Goal: Information Seeking & Learning: Learn about a topic

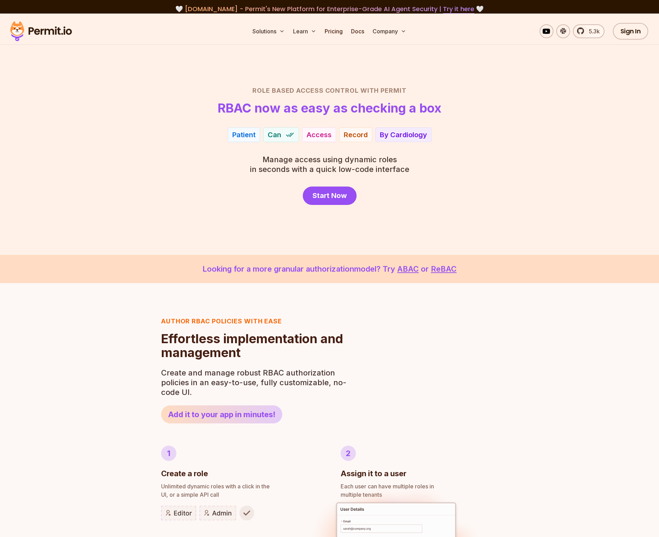
click at [255, 107] on h1 "RBAC now as easy as checking a box" at bounding box center [330, 108] width 224 height 14
click at [324, 109] on h1 "RBAC now as easy as checking a box" at bounding box center [330, 108] width 224 height 14
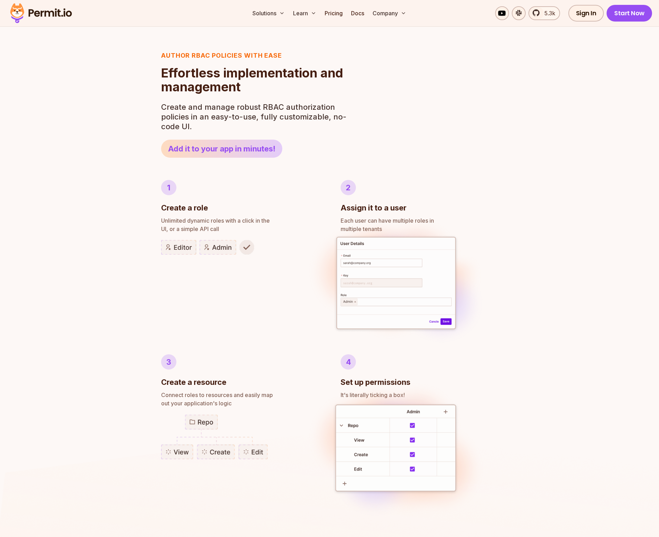
scroll to position [305, 0]
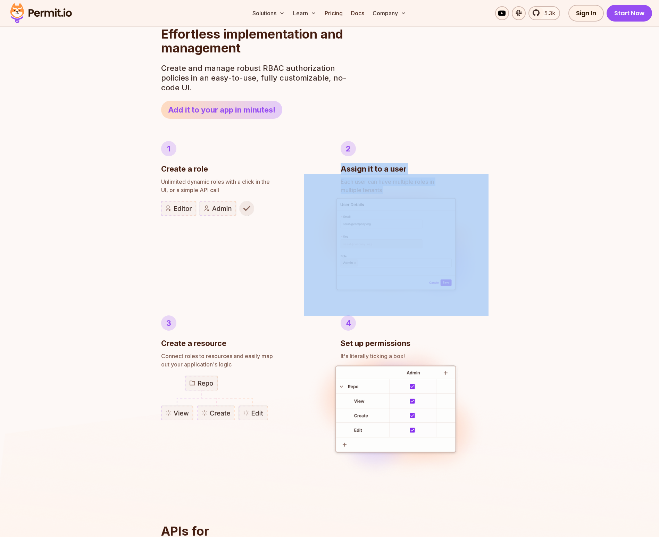
drag, startPoint x: 343, startPoint y: 169, endPoint x: 492, endPoint y: 219, distance: 157.3
click at [450, 216] on li "2 Assign it to a user Each user can have multiple roles in multiple tenants" at bounding box center [419, 217] width 157 height 152
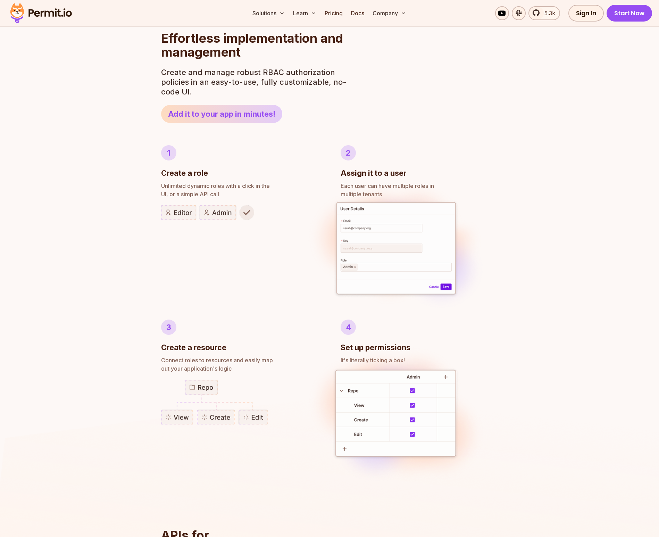
click at [507, 220] on div "Author RBAC POLICIES with EASE Role Based Access Control Effortless implementat…" at bounding box center [329, 328] width 659 height 691
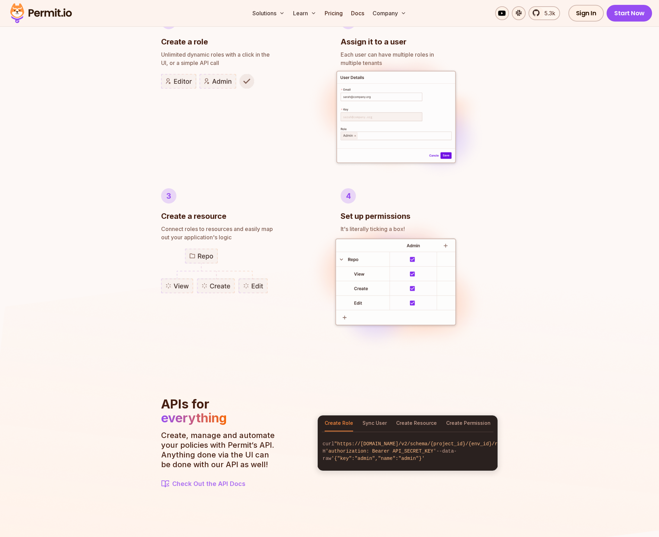
scroll to position [471, 0]
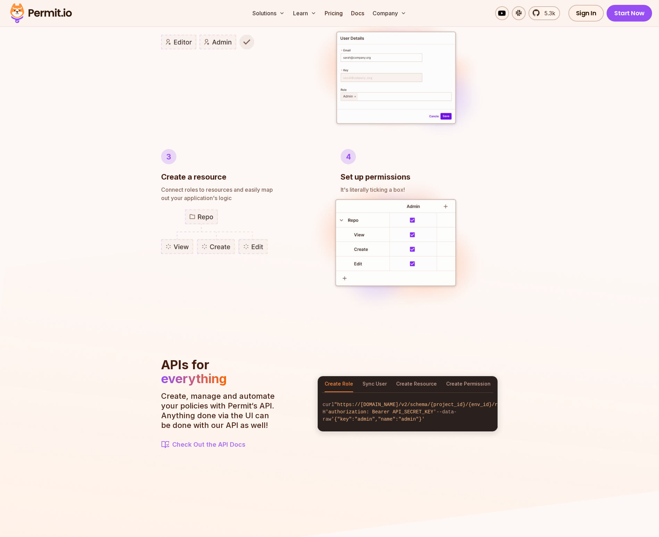
click at [168, 201] on p "Connect roles to resources and easily map out your application's logic" at bounding box center [239, 193] width 157 height 17
drag, startPoint x: 168, startPoint y: 180, endPoint x: 177, endPoint y: 184, distance: 10.1
click at [177, 183] on li "3 Create a resource Connect roles to resources and easily map out your applicat…" at bounding box center [239, 231] width 157 height 164
click at [242, 189] on span "Connect roles to resources and easily map" at bounding box center [239, 189] width 157 height 8
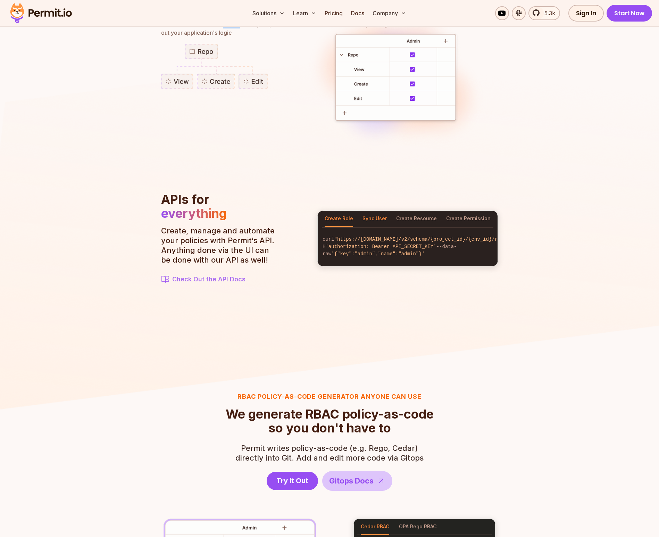
click at [374, 216] on button "Sync User" at bounding box center [374, 219] width 24 height 16
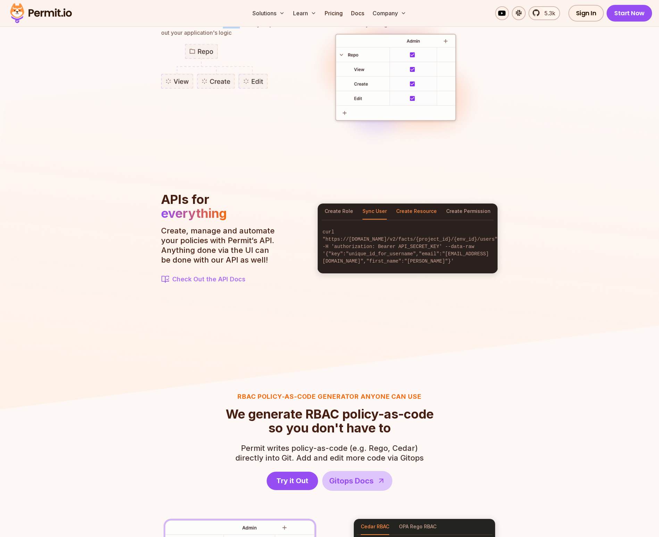
click at [422, 213] on button "Create Resource" at bounding box center [416, 211] width 41 height 16
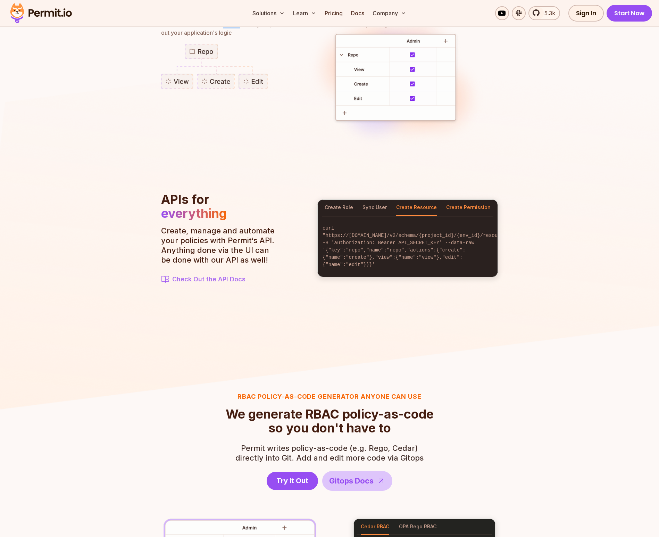
click at [470, 207] on button "Create Permission" at bounding box center [468, 208] width 44 height 16
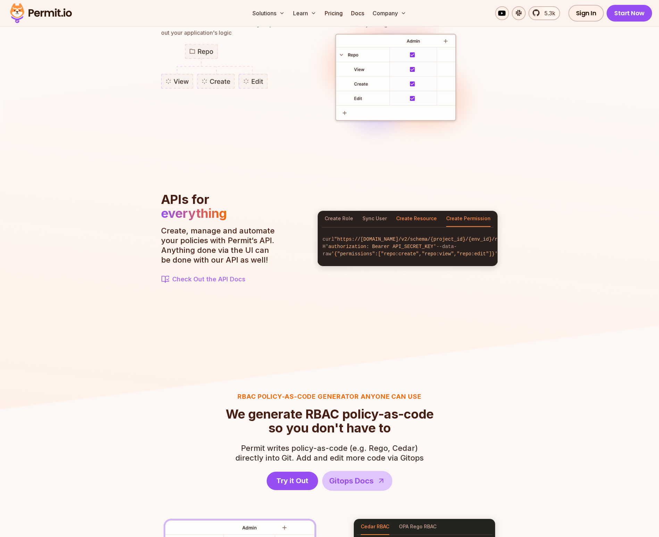
drag, startPoint x: 409, startPoint y: 205, endPoint x: 406, endPoint y: 215, distance: 10.1
click at [409, 206] on section "APIs for everything Create, manage and automate your policies with Permit‘s API…" at bounding box center [329, 238] width 337 height 92
drag, startPoint x: 406, startPoint y: 215, endPoint x: 388, endPoint y: 216, distance: 18.1
click at [406, 215] on button "Create Resource" at bounding box center [416, 219] width 41 height 16
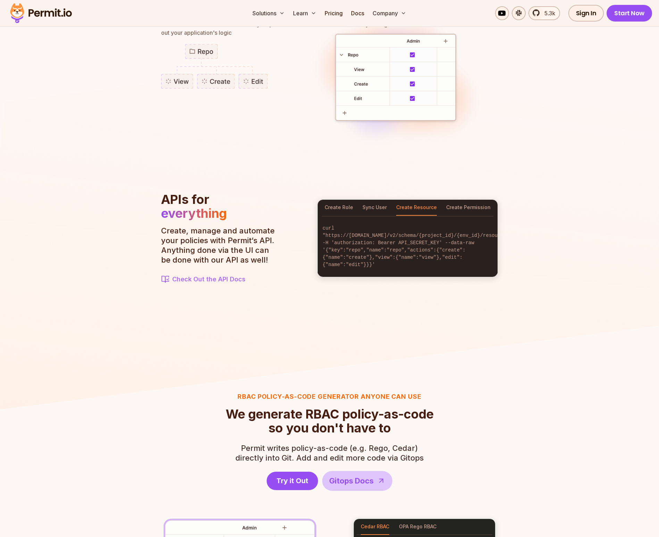
click at [356, 216] on div at bounding box center [408, 216] width 180 height 1
click at [366, 207] on button "Sync User" at bounding box center [374, 208] width 24 height 16
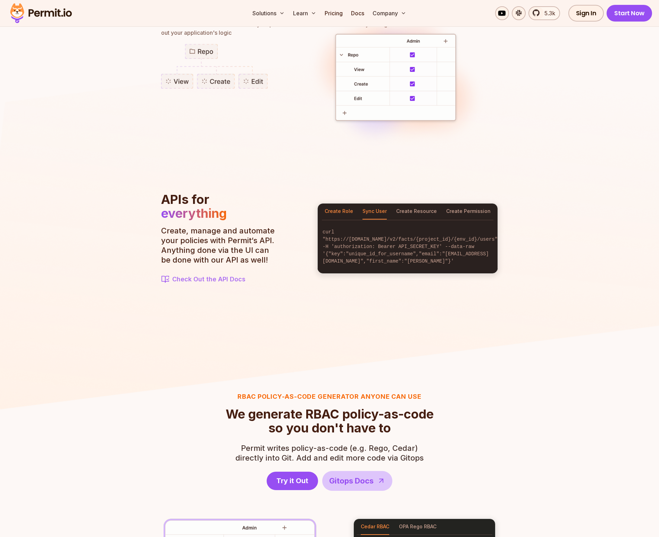
click at [344, 211] on button "Create Role" at bounding box center [339, 211] width 28 height 16
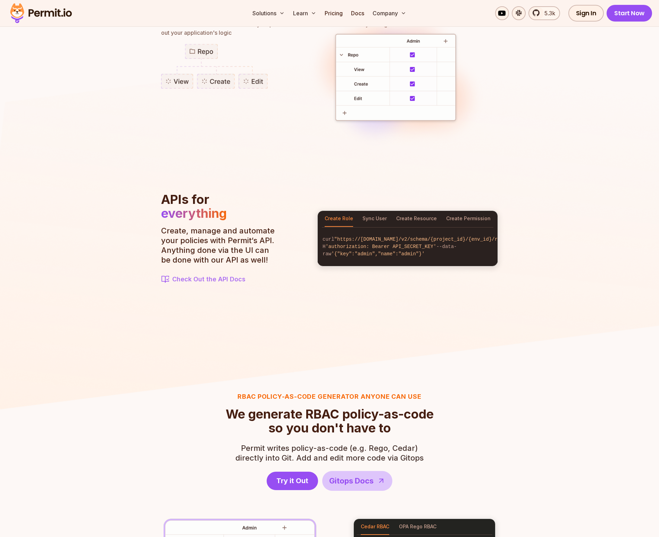
click at [332, 216] on button "Create Role" at bounding box center [339, 219] width 28 height 16
click at [578, 221] on img at bounding box center [329, 211] width 659 height 401
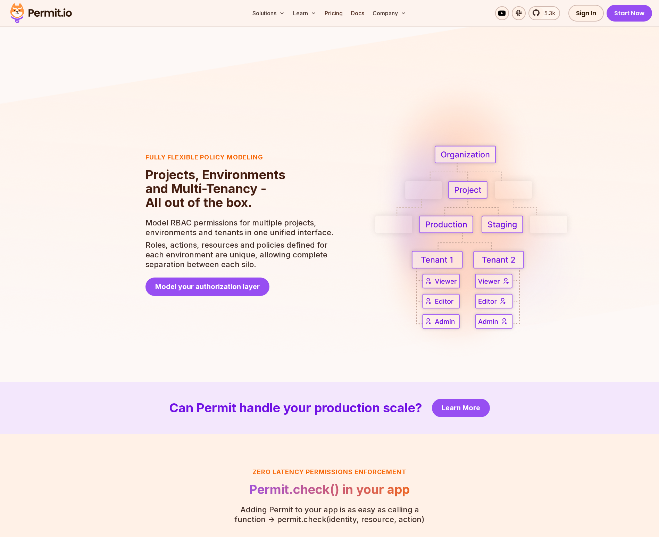
scroll to position [1421, 0]
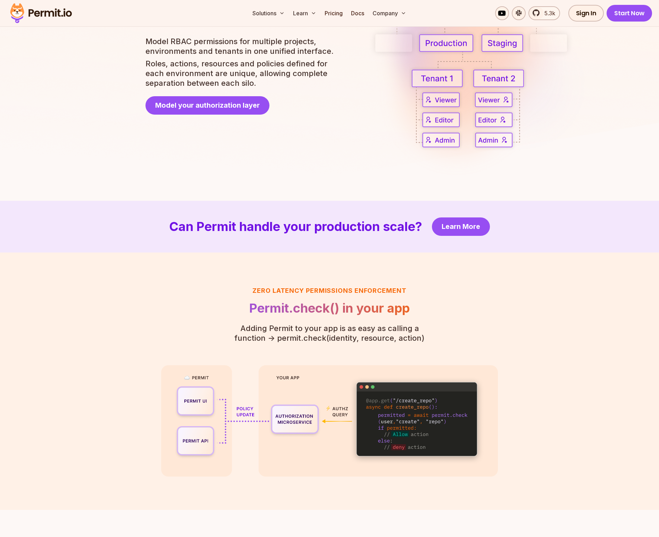
click at [179, 226] on h2 "Can Permit handle your production scale?" at bounding box center [295, 226] width 253 height 14
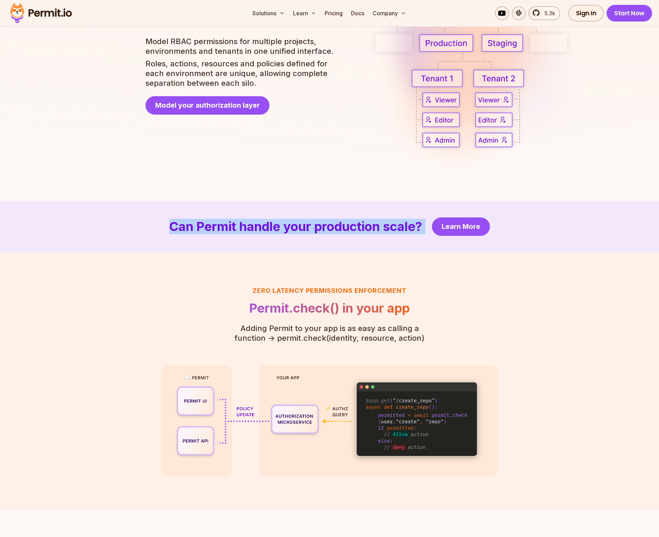
click at [179, 226] on h2 "Can Permit handle your production scale?" at bounding box center [295, 226] width 253 height 14
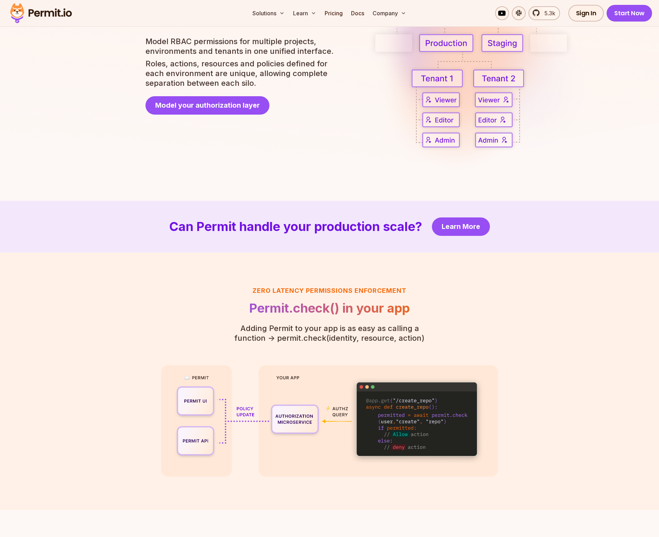
click at [292, 230] on h2 "Can Permit handle your production scale?" at bounding box center [295, 226] width 253 height 14
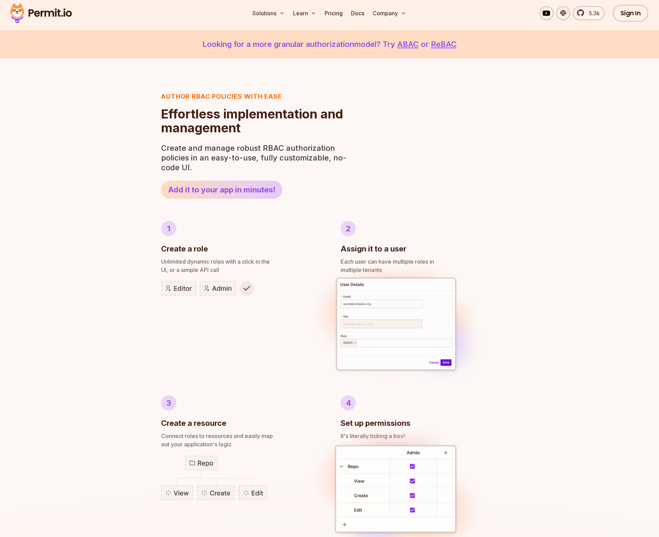
scroll to position [0, 0]
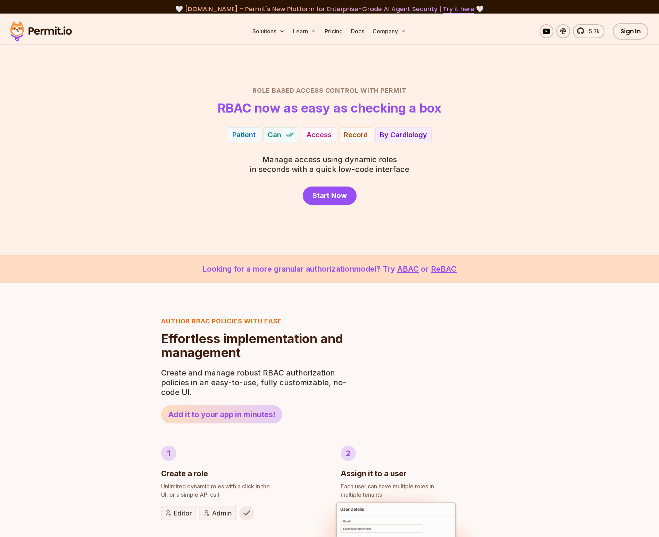
click at [256, 91] on h2 "Role Based Access Control with Permit" at bounding box center [329, 91] width 486 height 10
drag, startPoint x: 344, startPoint y: 90, endPoint x: 431, endPoint y: 91, distance: 86.5
click at [429, 91] on h2 "Role Based Access Control with Permit" at bounding box center [329, 91] width 486 height 10
click at [433, 92] on h2 "Role Based Access Control with Permit" at bounding box center [329, 91] width 486 height 10
drag, startPoint x: 253, startPoint y: 89, endPoint x: 397, endPoint y: 89, distance: 143.7
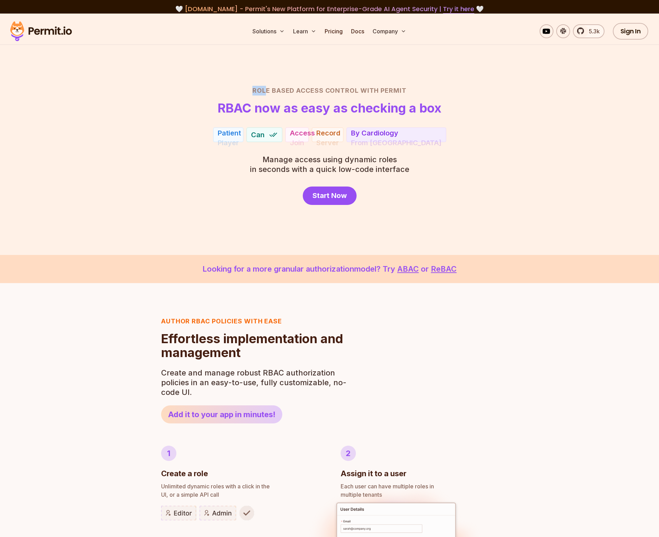
click at [316, 90] on h2 "Role Based Access Control with Permit" at bounding box center [329, 91] width 486 height 10
drag, startPoint x: 470, startPoint y: 94, endPoint x: 526, endPoint y: 105, distance: 56.7
click at [516, 102] on header "Role Based Access Control with Permit RBAC now as easy as checking a box" at bounding box center [329, 100] width 486 height 29
click at [530, 108] on header "Role Based Access Control with Permit RBAC now as easy as checking a box" at bounding box center [329, 100] width 486 height 29
click at [445, 268] on link "ReBAC" at bounding box center [444, 268] width 26 height 9
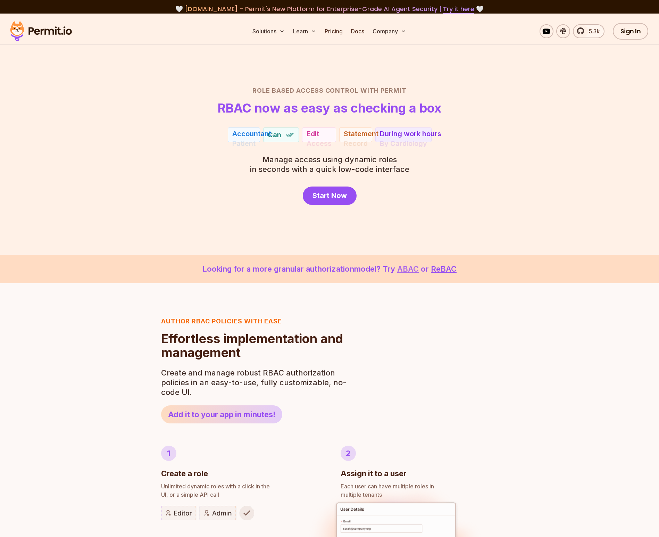
click at [414, 271] on link "ABAC" at bounding box center [408, 268] width 22 height 9
click at [593, 191] on section "Role Based Access Control with Permit RBAC now as easy as checking a box Player…" at bounding box center [329, 134] width 659 height 241
click at [467, 169] on div "Role Based Access Control with Permit RBAC now as easy as checking a box Player…" at bounding box center [329, 145] width 486 height 119
drag, startPoint x: 453, startPoint y: 152, endPoint x: 462, endPoint y: 155, distance: 9.6
click at [453, 152] on div "Role Based Access Control with Permit RBAC now as easy as checking a box Player…" at bounding box center [329, 145] width 486 height 119
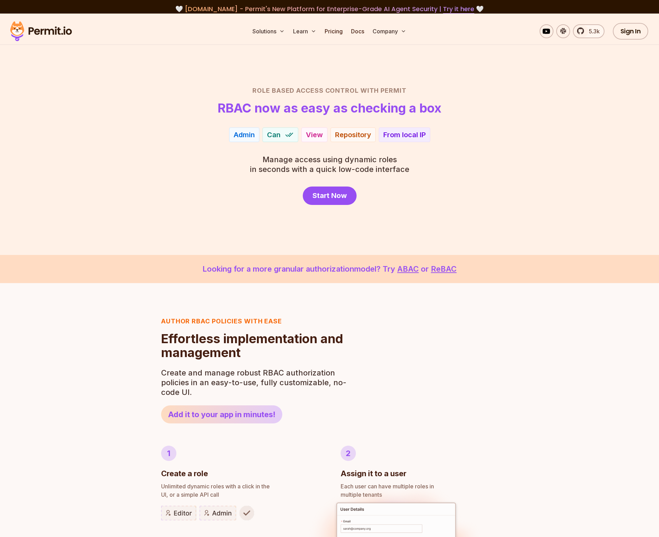
click at [526, 106] on header "Role Based Access Control with Permit RBAC now as easy as checking a box" at bounding box center [329, 100] width 486 height 29
click at [139, 25] on div "Solutions Learn Pricing Docs Company 5.3k Sign In Start Now" at bounding box center [329, 31] width 659 height 27
click at [496, 24] on div "5.3k Sign In Start Now" at bounding box center [589, 31] width 215 height 17
click at [498, 110] on header "Role Based Access Control with Permit RBAC now as easy as checking a box" at bounding box center [329, 100] width 486 height 29
click at [506, 133] on div "Accountant Can Edit Statement During work hours" at bounding box center [329, 134] width 486 height 15
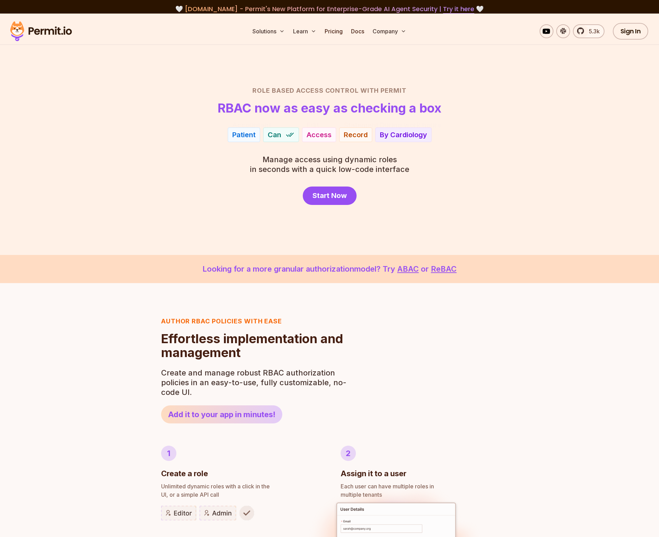
drag, startPoint x: 225, startPoint y: 107, endPoint x: 214, endPoint y: 108, distance: 11.1
click at [224, 107] on h1 "RBAC now as easy as checking a box" at bounding box center [330, 108] width 224 height 14
click at [214, 108] on header "Role Based Access Control with Permit RBAC now as easy as checking a box" at bounding box center [329, 100] width 486 height 29
click at [216, 108] on header "Role Based Access Control with Permit RBAC now as easy as checking a box" at bounding box center [329, 100] width 486 height 29
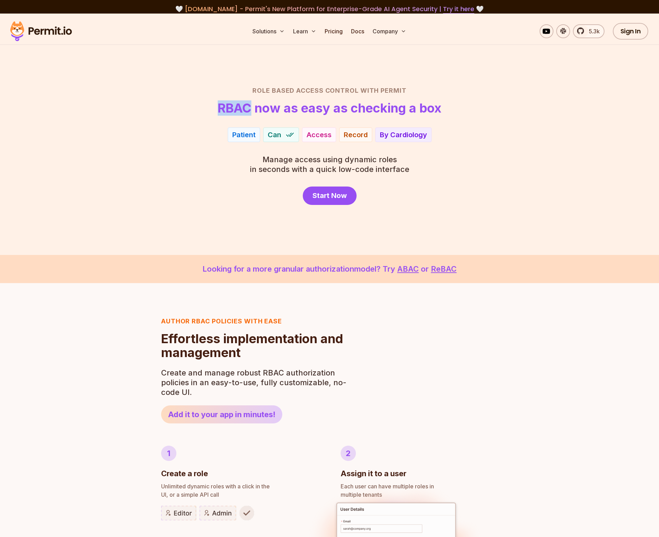
click at [221, 108] on h1 "RBAC now as easy as checking a box" at bounding box center [330, 108] width 224 height 14
click at [285, 111] on h1 "RBAC now as easy as checking a box" at bounding box center [330, 108] width 224 height 14
drag, startPoint x: 399, startPoint y: 193, endPoint x: 366, endPoint y: 166, distance: 42.9
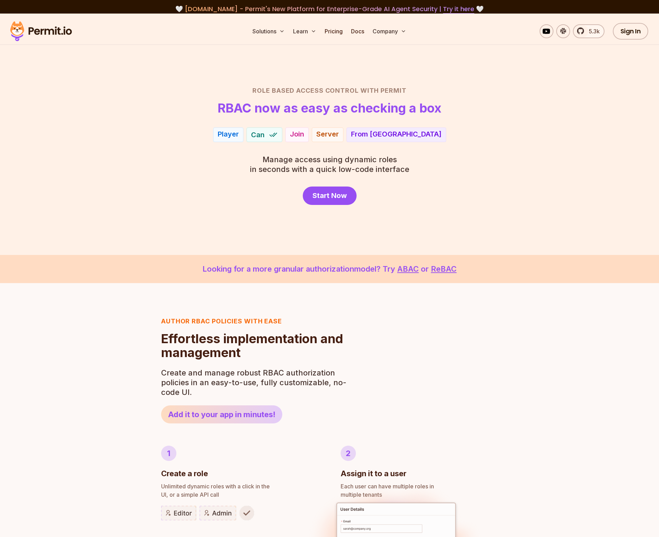
click at [402, 191] on div "Start Now" at bounding box center [329, 195] width 486 height 18
click at [346, 162] on span "Manage access using dynamic roles" at bounding box center [329, 160] width 159 height 10
click at [406, 175] on div "Role Based Access Control with Permit RBAC now as easy as checking a box Player…" at bounding box center [329, 145] width 486 height 119
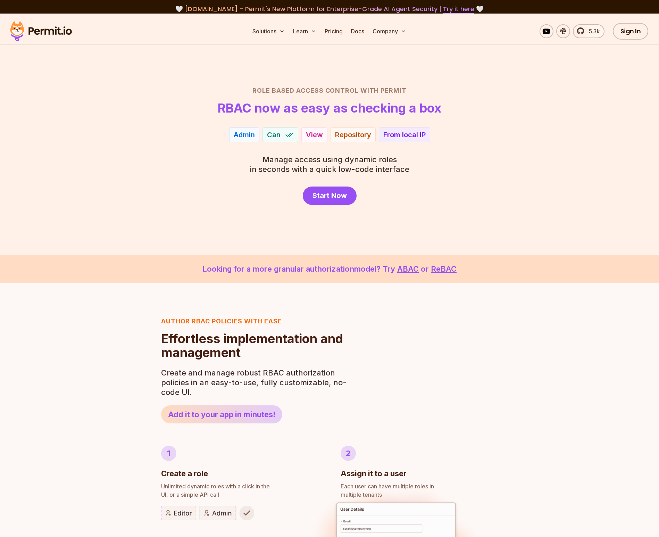
click at [553, 191] on div "Start Now" at bounding box center [329, 195] width 486 height 18
click at [567, 139] on div "Admin Accountant Can View Edit Repository Statement From local IP During work h…" at bounding box center [329, 134] width 486 height 15
click at [558, 138] on div "Accountant Patient Can Edit Access Statement Record During work hours By Cardio…" at bounding box center [329, 134] width 486 height 15
click at [343, 53] on section "Role Based Access Control with Permit RBAC now as easy as checking a box Player…" at bounding box center [329, 134] width 659 height 241
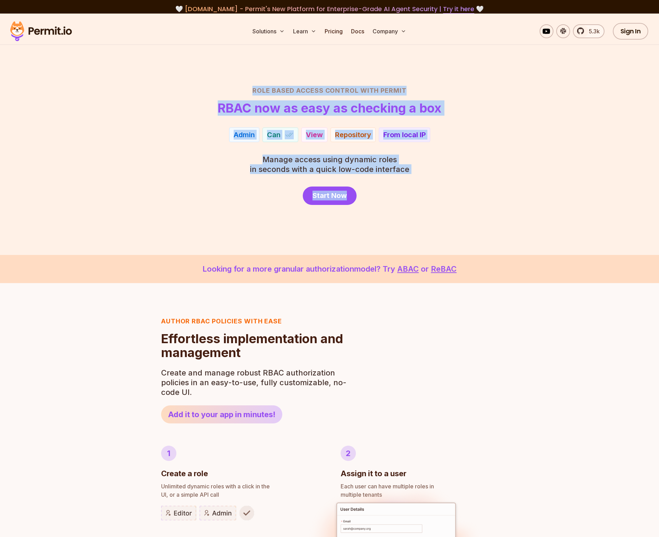
drag, startPoint x: 297, startPoint y: 63, endPoint x: 472, endPoint y: 206, distance: 226.3
click at [470, 207] on section "Role Based Access Control with Permit RBAC now as easy as checking a box Player…" at bounding box center [329, 134] width 659 height 241
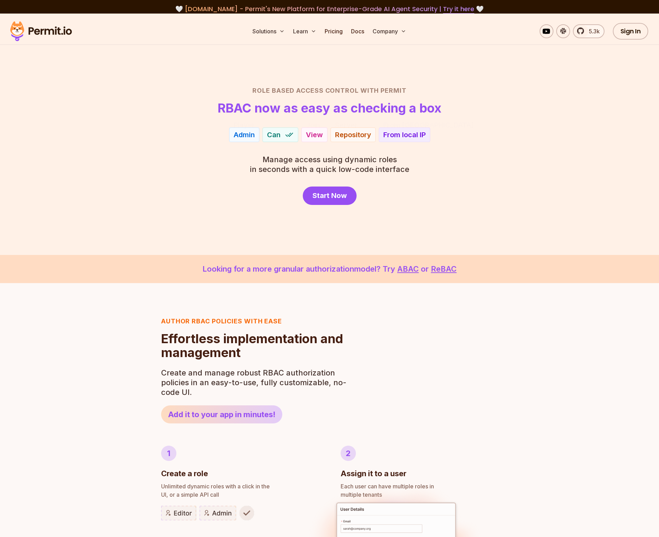
drag, startPoint x: 495, startPoint y: 164, endPoint x: 564, endPoint y: 6, distance: 172.3
click at [495, 164] on div "Role Based Access Control with Permit RBAC now as easy as checking a box Player…" at bounding box center [329, 145] width 486 height 119
click at [519, 133] on div "Patient Can Access Record By Cardiology" at bounding box center [329, 134] width 486 height 15
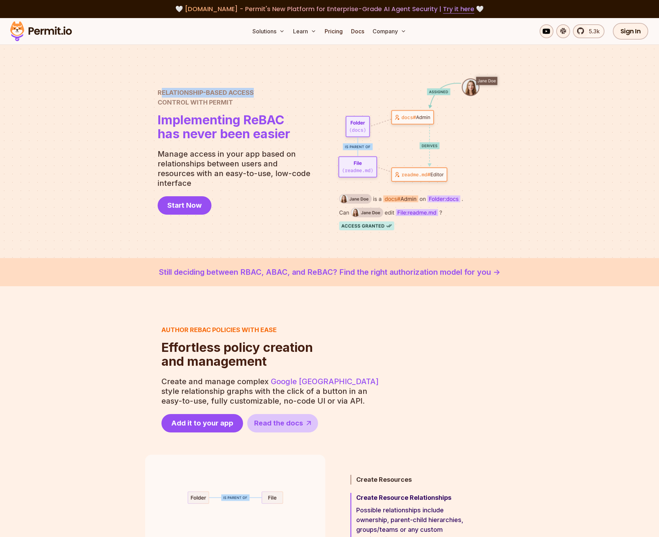
drag, startPoint x: 160, startPoint y: 98, endPoint x: 252, endPoint y: 97, distance: 92.0
click at [253, 96] on span "Relationship-Based Access" at bounding box center [224, 93] width 133 height 10
drag, startPoint x: 252, startPoint y: 97, endPoint x: 184, endPoint y: 98, distance: 68.1
click at [250, 97] on span "Relationship-Based Access" at bounding box center [224, 93] width 133 height 10
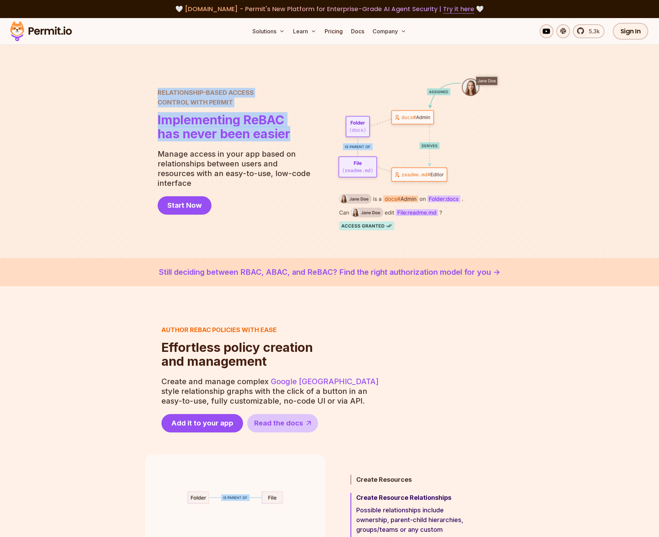
drag, startPoint x: 158, startPoint y: 97, endPoint x: 289, endPoint y: 132, distance: 135.2
click at [288, 132] on div "Relationship-Based Access Control with Permit Relationship Based Access Control…" at bounding box center [224, 114] width 133 height 53
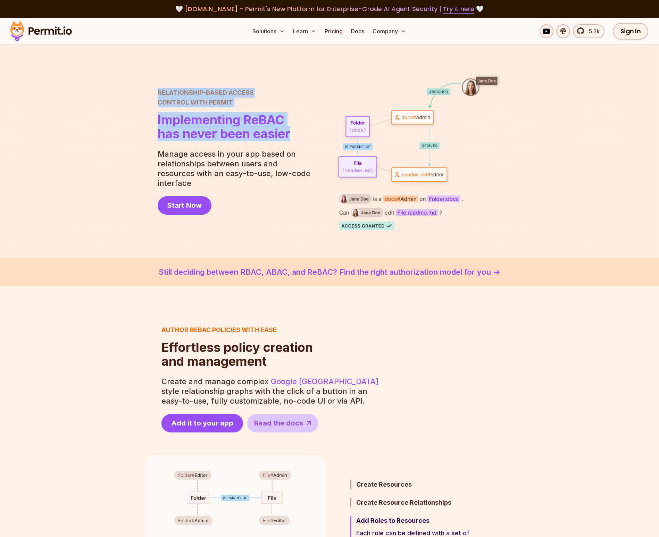
click at [426, 114] on img at bounding box center [418, 152] width 167 height 158
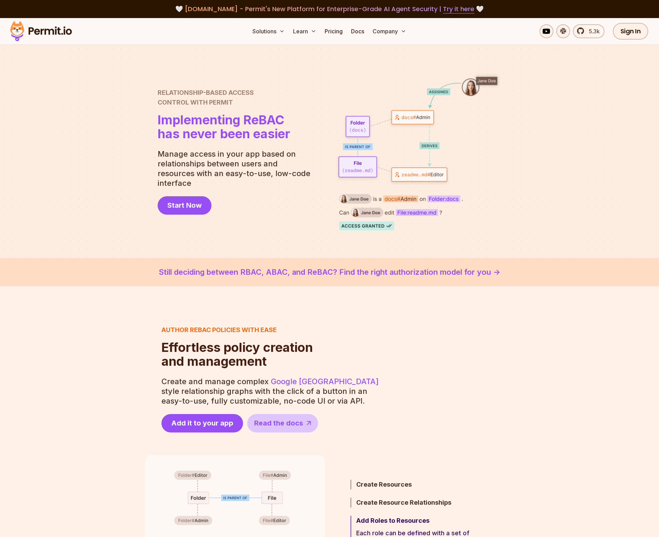
drag, startPoint x: 516, startPoint y: 125, endPoint x: 520, endPoint y: 126, distance: 4.4
click at [520, 126] on div at bounding box center [329, 151] width 659 height 213
click at [476, 244] on div at bounding box center [329, 151] width 659 height 213
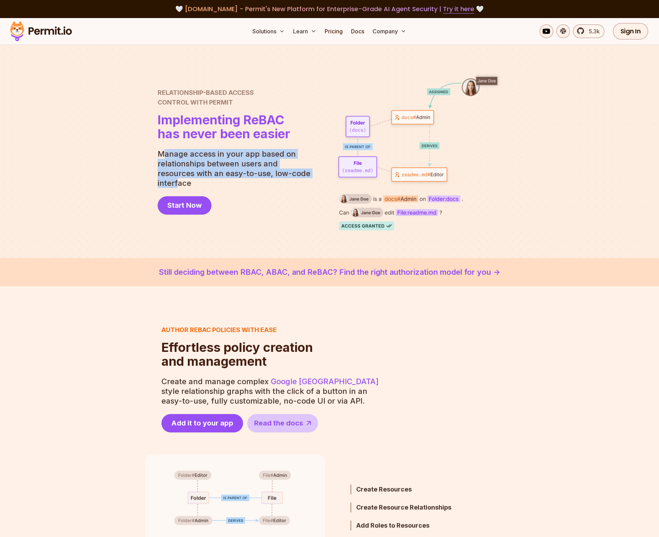
drag, startPoint x: 161, startPoint y: 157, endPoint x: 311, endPoint y: 176, distance: 151.6
click at [303, 175] on p "Manage access in your app based on relationships between users and resources wi…" at bounding box center [237, 168] width 158 height 39
drag, startPoint x: 311, startPoint y: 176, endPoint x: 351, endPoint y: 172, distance: 39.9
click at [311, 177] on p "Manage access in your app based on relationships between users and resources wi…" at bounding box center [237, 168] width 158 height 39
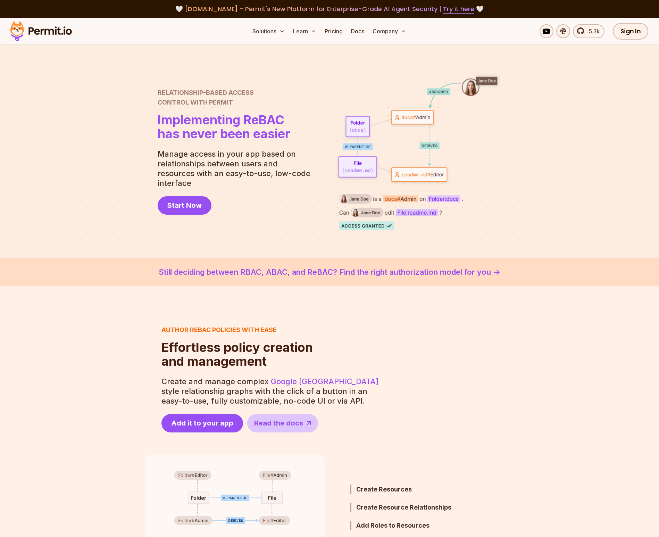
click at [581, 130] on div at bounding box center [329, 151] width 659 height 213
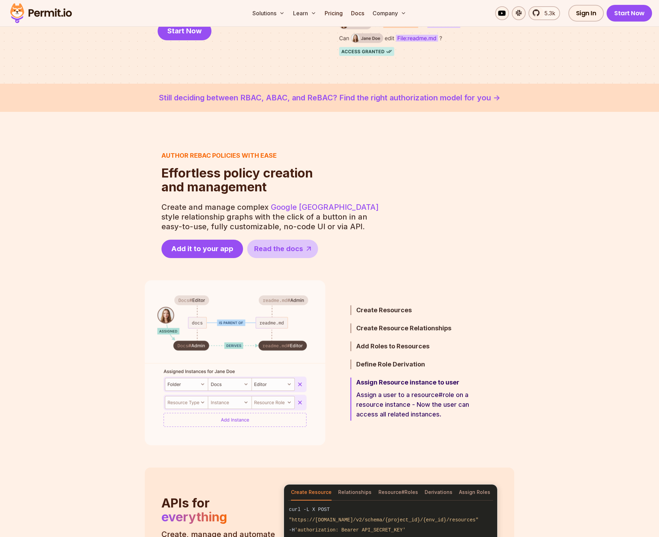
scroll to position [357, 0]
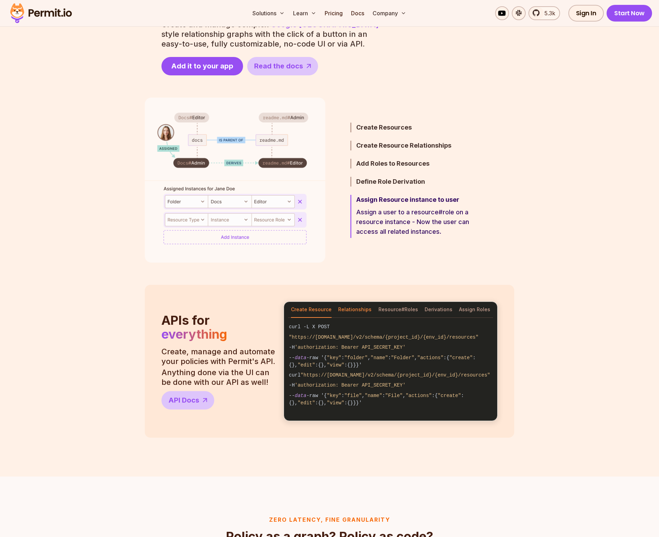
click at [351, 309] on button "Relationships" at bounding box center [354, 310] width 33 height 16
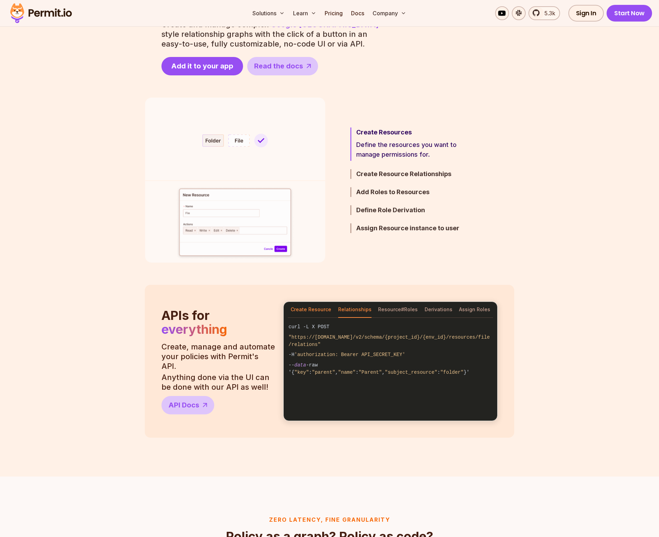
click at [312, 313] on button "Create Resource" at bounding box center [311, 310] width 41 height 16
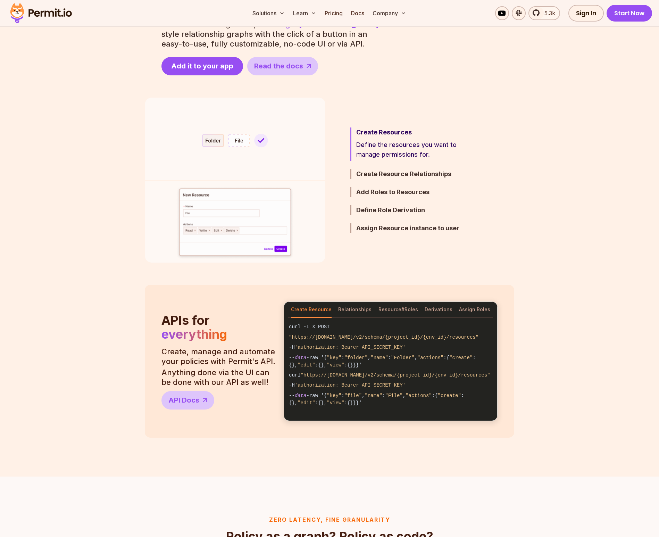
click at [207, 343] on header "APIs for everything Create, manage and automate your policies with Permit's API…" at bounding box center [218, 361] width 114 height 96
drag, startPoint x: 165, startPoint y: 324, endPoint x: 162, endPoint y: 319, distance: 5.6
click at [165, 324] on span "APIs for" at bounding box center [185, 319] width 48 height 15
drag, startPoint x: 162, startPoint y: 319, endPoint x: 196, endPoint y: 351, distance: 46.4
click at [177, 332] on h2 "APIs for everything" at bounding box center [194, 327] width 66 height 29
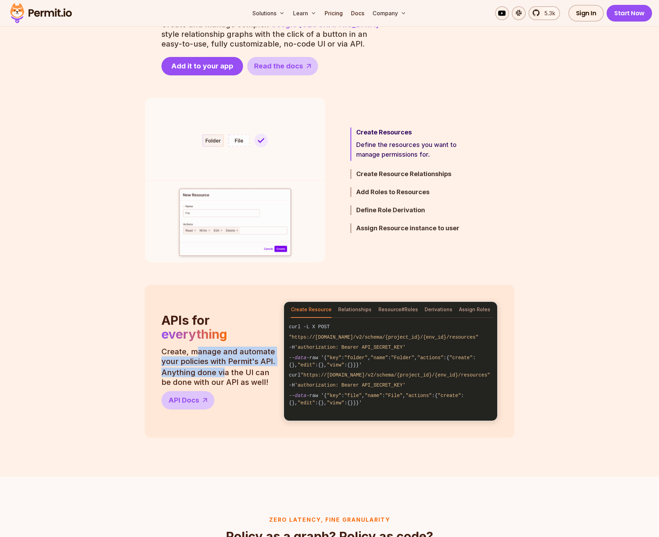
drag, startPoint x: 207, startPoint y: 360, endPoint x: 234, endPoint y: 383, distance: 35.3
click at [223, 373] on div "Create, manage and automate your policies with Permit's API. Anything done via …" at bounding box center [218, 367] width 114 height 40
click at [251, 394] on header "APIs for everything Create, manage and automate your policies with Permit's API…" at bounding box center [218, 361] width 114 height 96
click at [632, 347] on section "APIs for everything Create, manage and automate your policies with Permit's API…" at bounding box center [329, 361] width 659 height 153
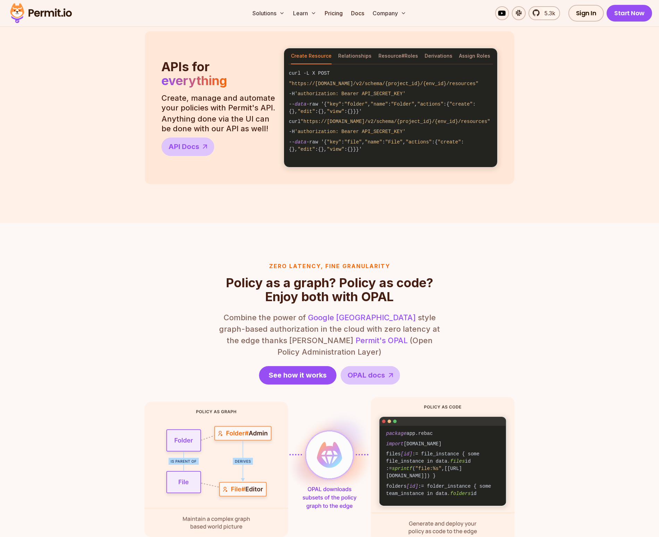
scroll to position [428, 0]
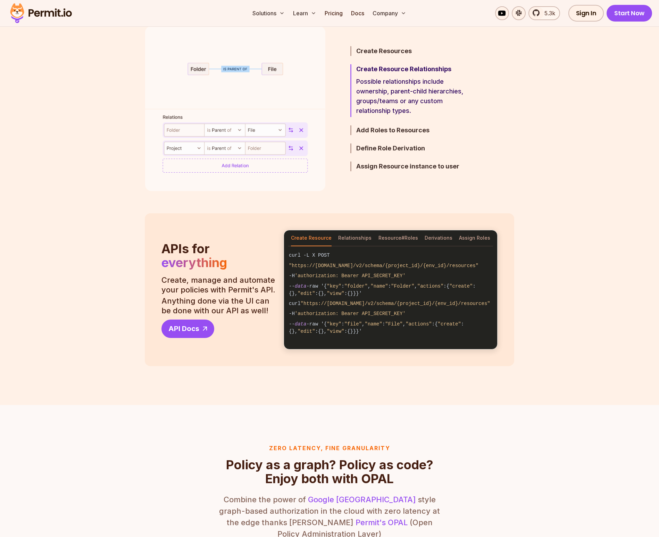
click at [189, 329] on span "API Docs" at bounding box center [183, 329] width 31 height 10
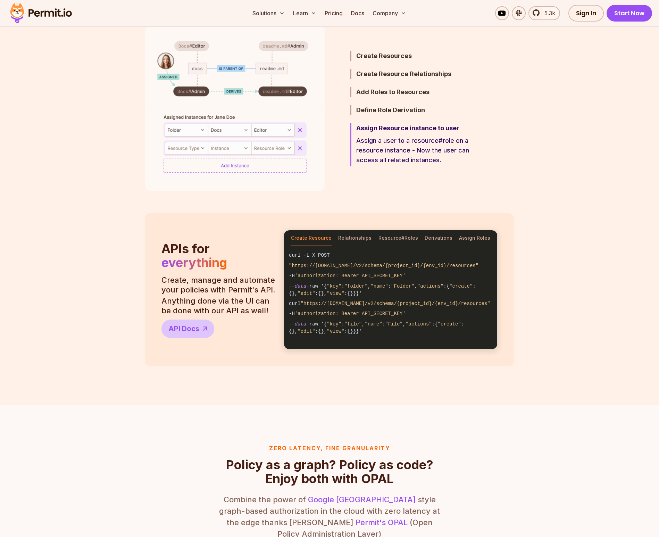
click at [520, 148] on section "Step 5 / 5 Assign Resource instance to user Assign a user to a resource#role on…" at bounding box center [329, 108] width 659 height 165
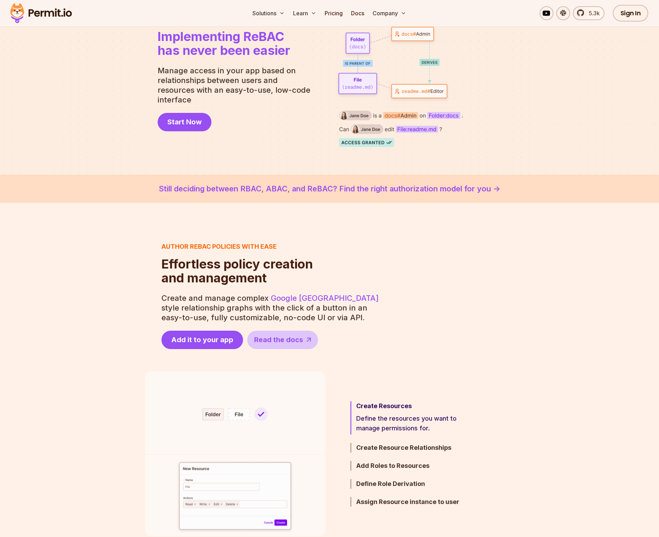
scroll to position [271, 0]
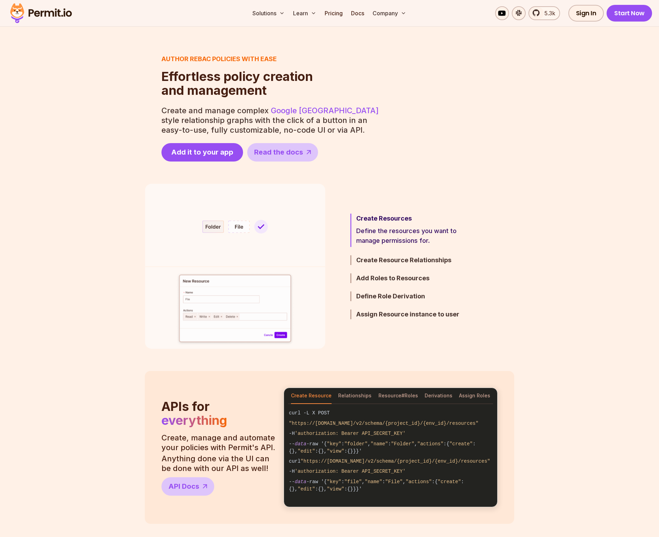
click at [206, 229] on img at bounding box center [235, 266] width 181 height 165
click at [379, 252] on ul "Create Resources Define the resources you want to manage permissions for. Creat…" at bounding box center [406, 266] width 144 height 165
click at [400, 261] on h3 "Create Resource Relationships" at bounding box center [416, 260] width 121 height 10
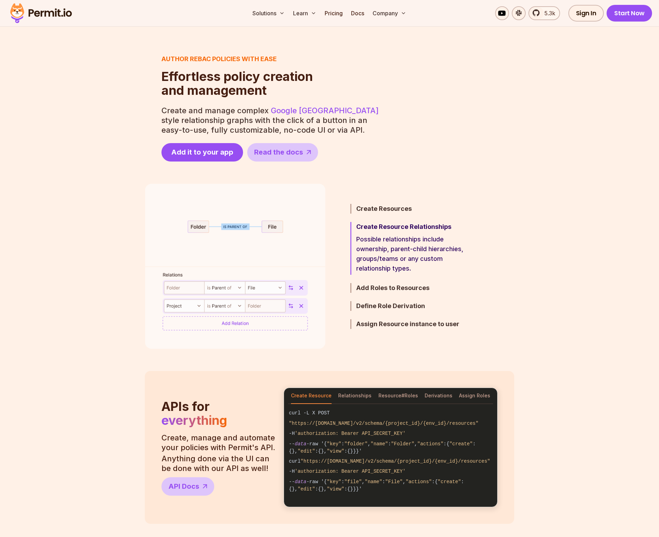
click at [400, 261] on p "Possible relationships include ownership, parent-child hierarchies, groups/team…" at bounding box center [416, 253] width 121 height 39
click at [380, 302] on h3 "Define Role Derivation" at bounding box center [416, 306] width 121 height 10
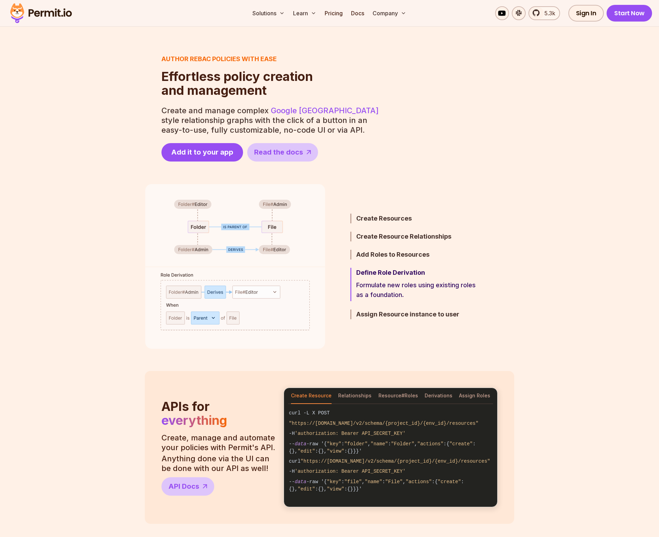
click at [389, 322] on ul "Create Resources Define the resources you want to manage permissions for. Creat…" at bounding box center [406, 266] width 144 height 165
click at [403, 317] on h3 "Assign Resource instance to user" at bounding box center [416, 314] width 121 height 10
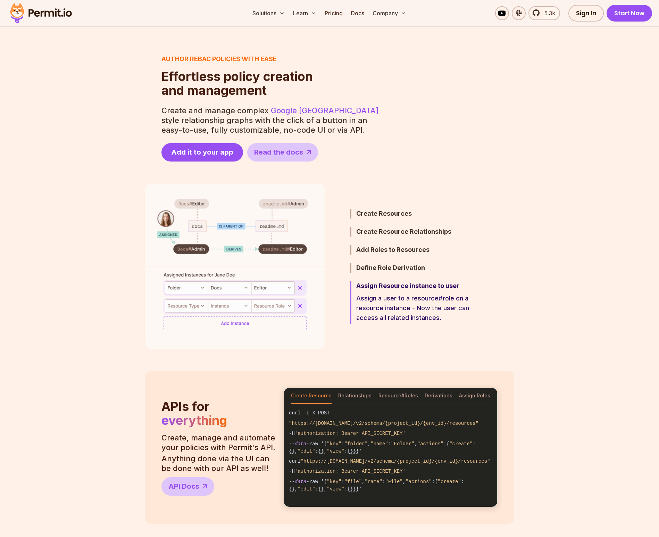
click at [537, 322] on section "Step 5 / 5 Assign Resource instance to user Assign a user to a resource#role on…" at bounding box center [329, 266] width 659 height 165
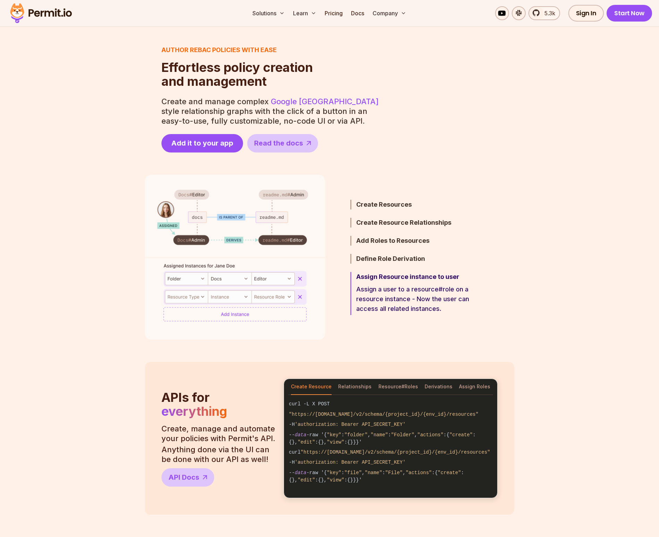
scroll to position [0, 0]
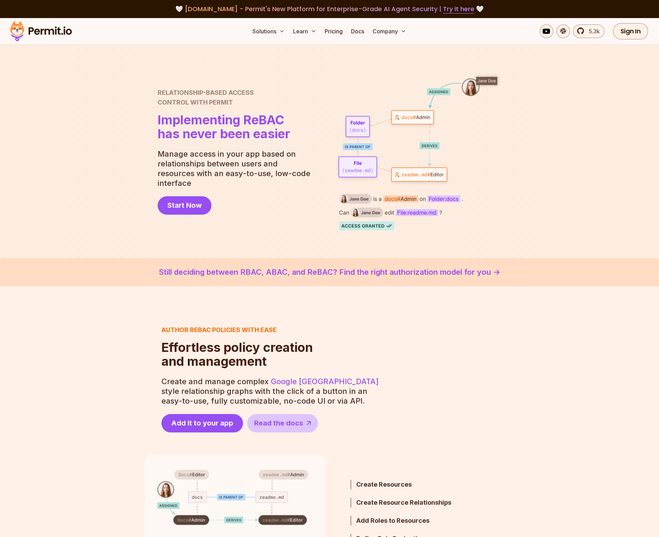
click at [553, 136] on div at bounding box center [329, 151] width 659 height 213
click at [434, 25] on nav "Solutions Learn Pricing Docs Company" at bounding box center [329, 31] width 215 height 14
click at [335, 29] on link "Pricing" at bounding box center [334, 31] width 24 height 14
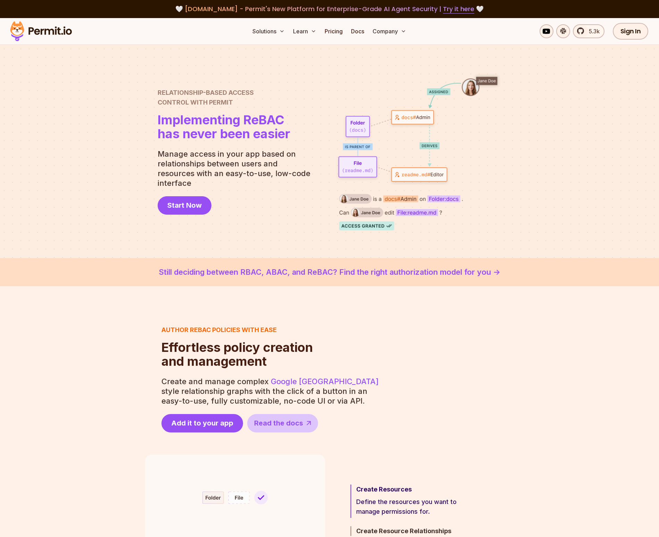
click at [488, 61] on div at bounding box center [329, 151] width 659 height 213
